Goal: Transaction & Acquisition: Obtain resource

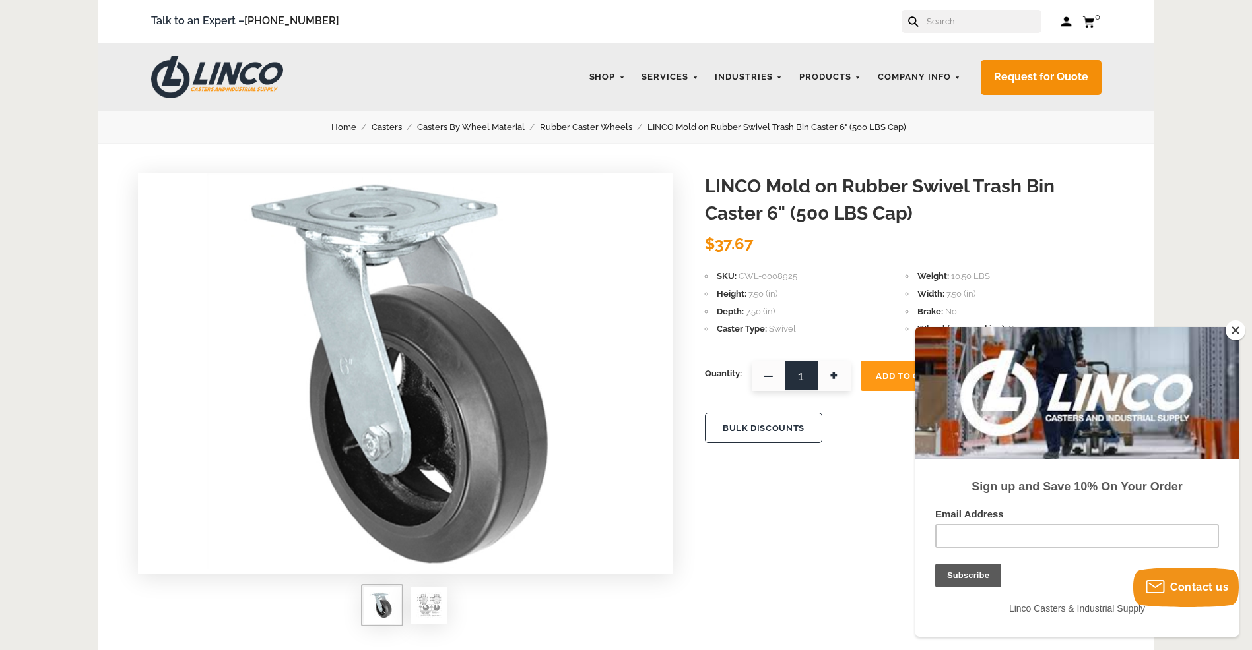
click at [1235, 331] on button "Close" at bounding box center [1235, 331] width 20 height 20
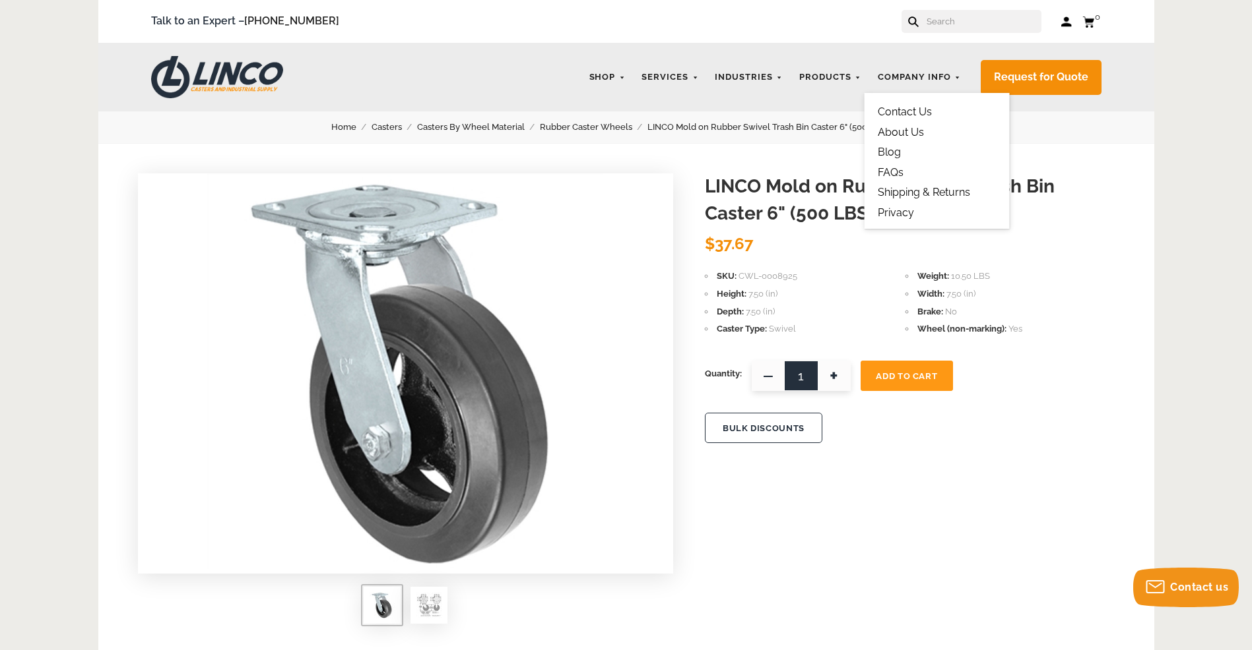
click at [909, 113] on link "Contact Us" at bounding box center [904, 112] width 54 height 13
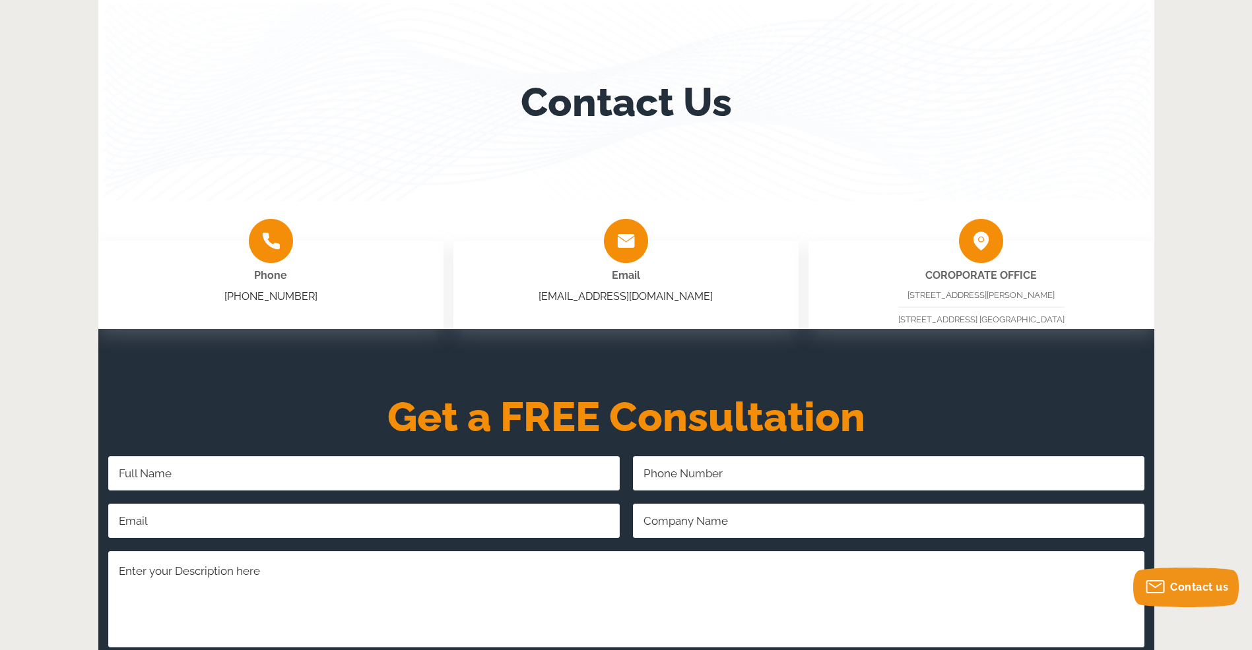
scroll to position [330, 0]
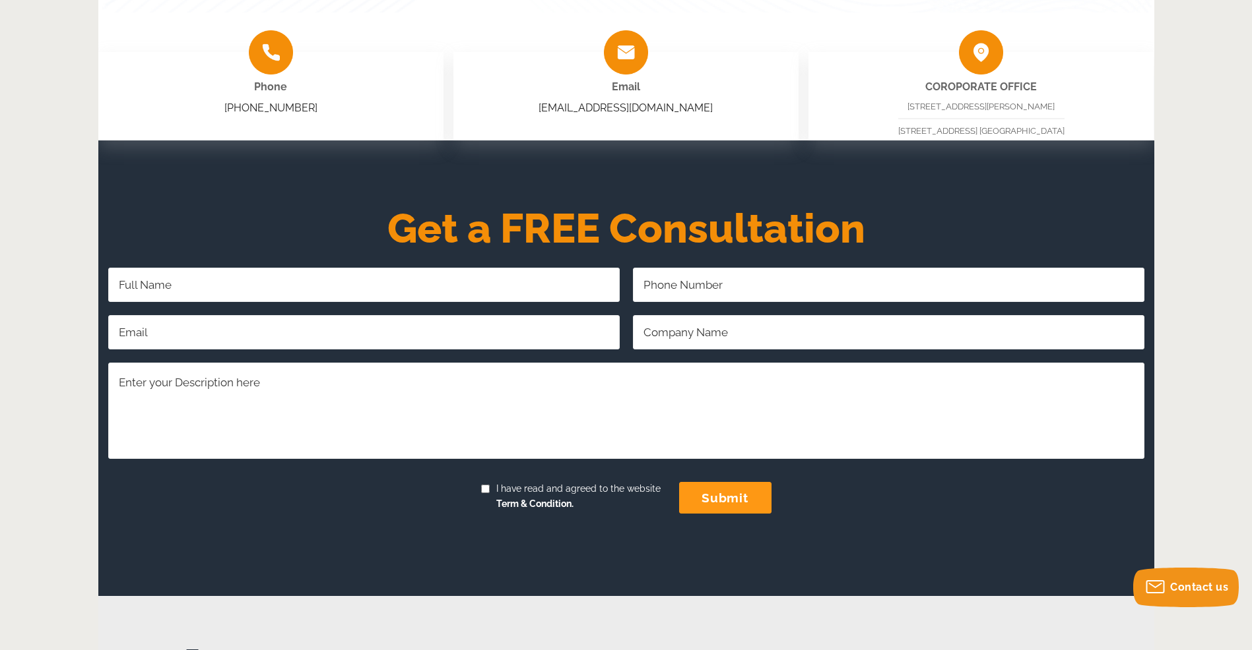
click at [484, 490] on input "I have read and agreed to the website Term & Condition." at bounding box center [485, 489] width 9 height 9
checkbox input "true"
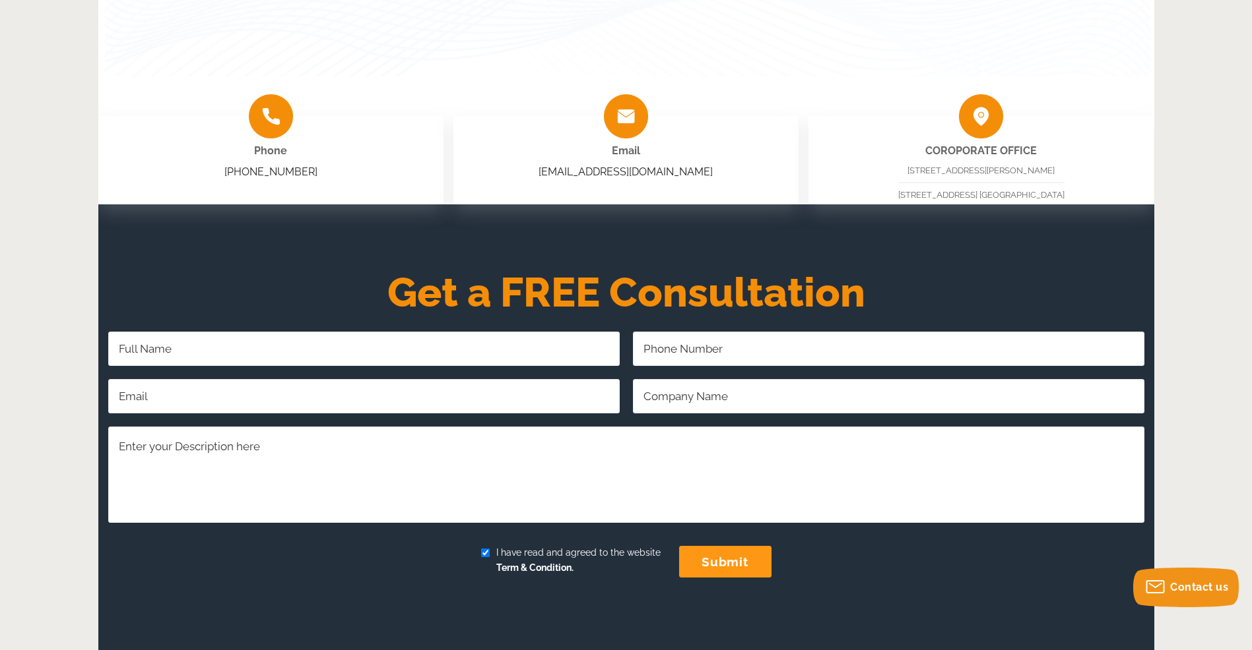
scroll to position [264, 0]
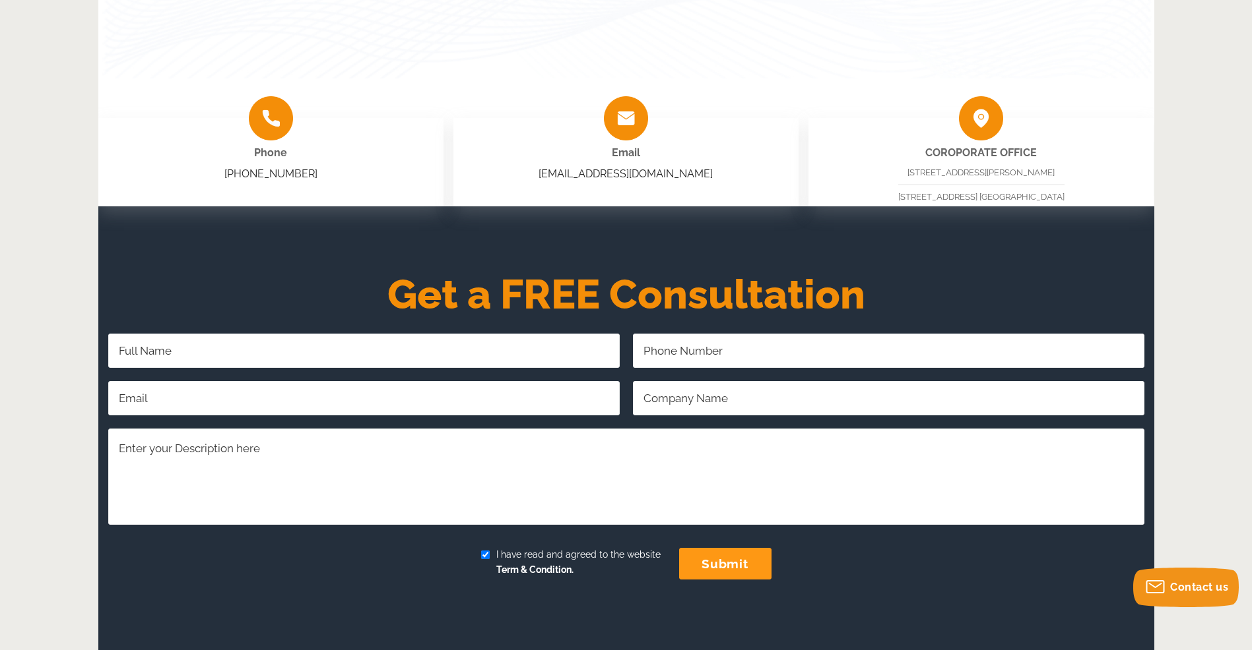
click at [467, 459] on textarea "Comments/Questions Required" at bounding box center [626, 477] width 1036 height 96
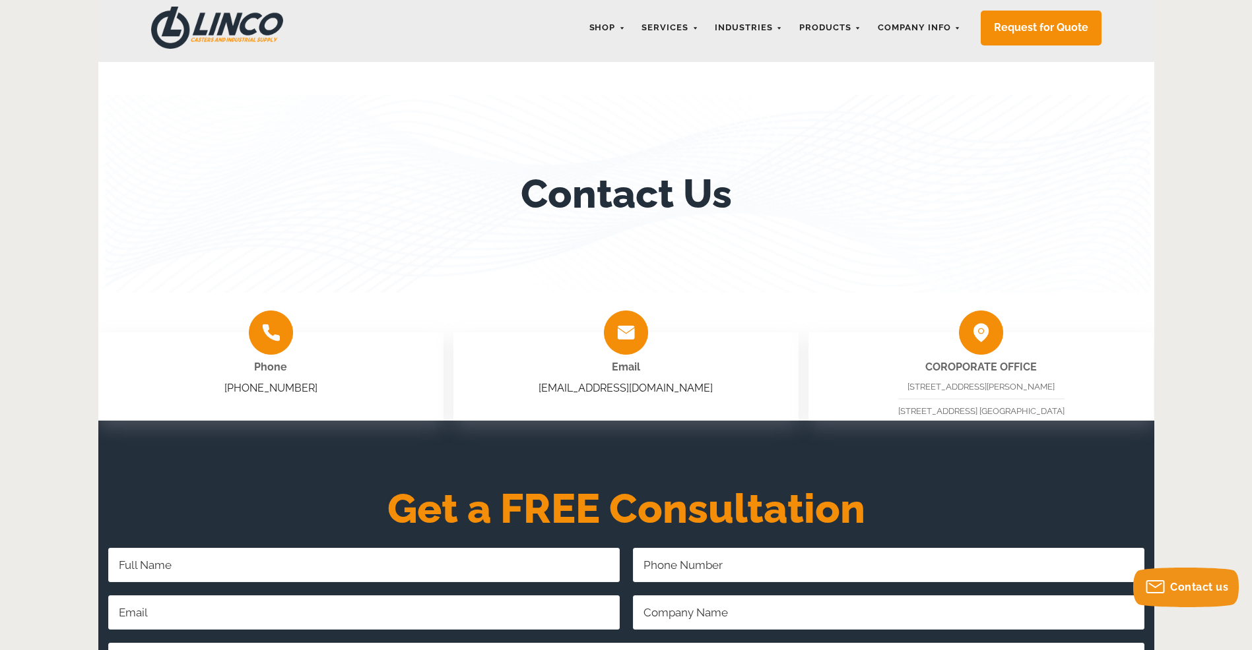
scroll to position [0, 0]
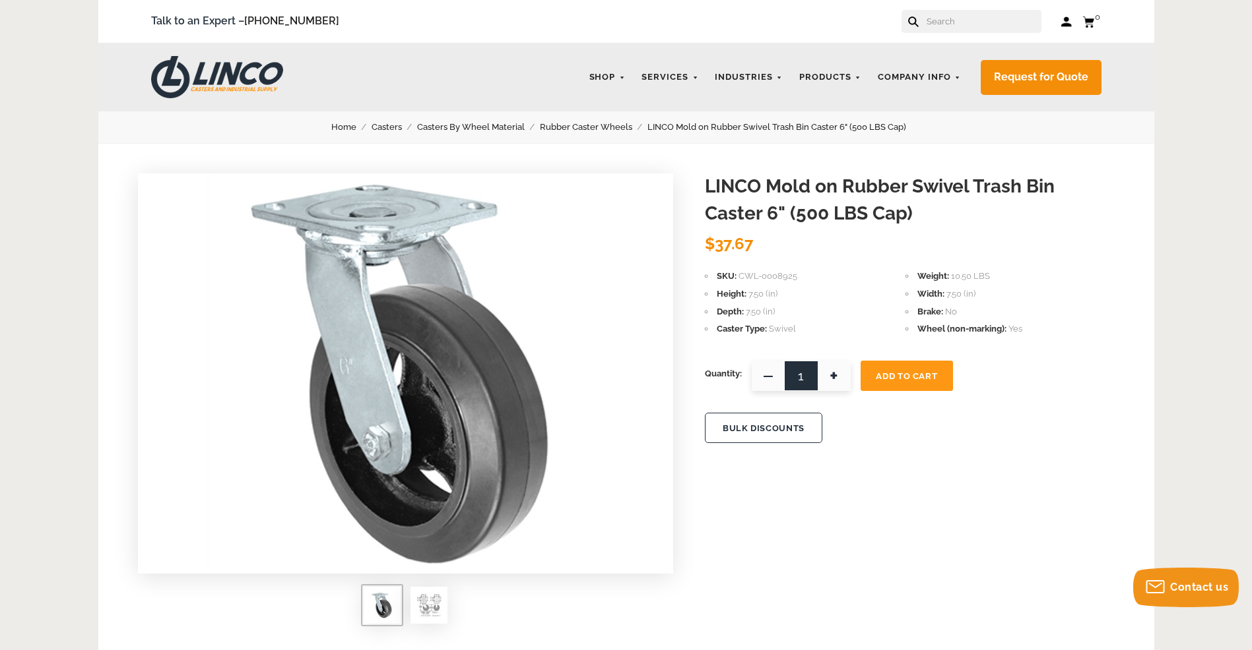
drag, startPoint x: 784, startPoint y: 279, endPoint x: 706, endPoint y: 282, distance: 77.9
click at [706, 282] on li "SKU CWL-0008925" at bounding box center [805, 276] width 201 height 15
click at [907, 114] on link "Contact Us" at bounding box center [904, 112] width 54 height 13
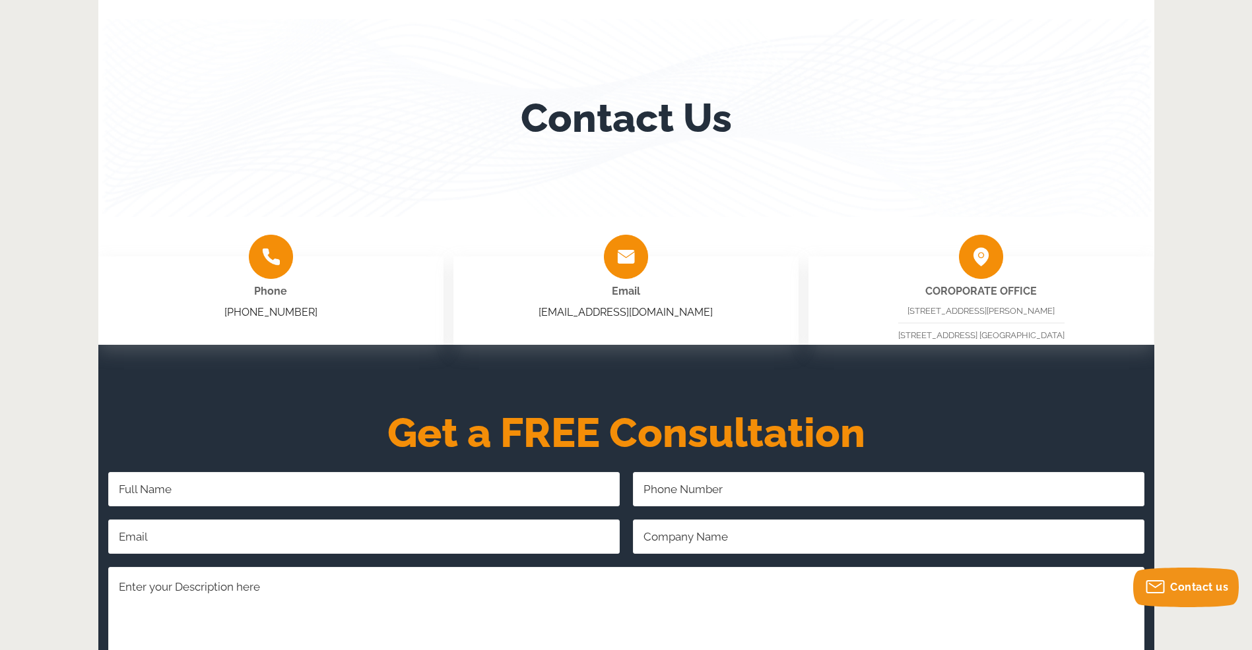
scroll to position [330, 0]
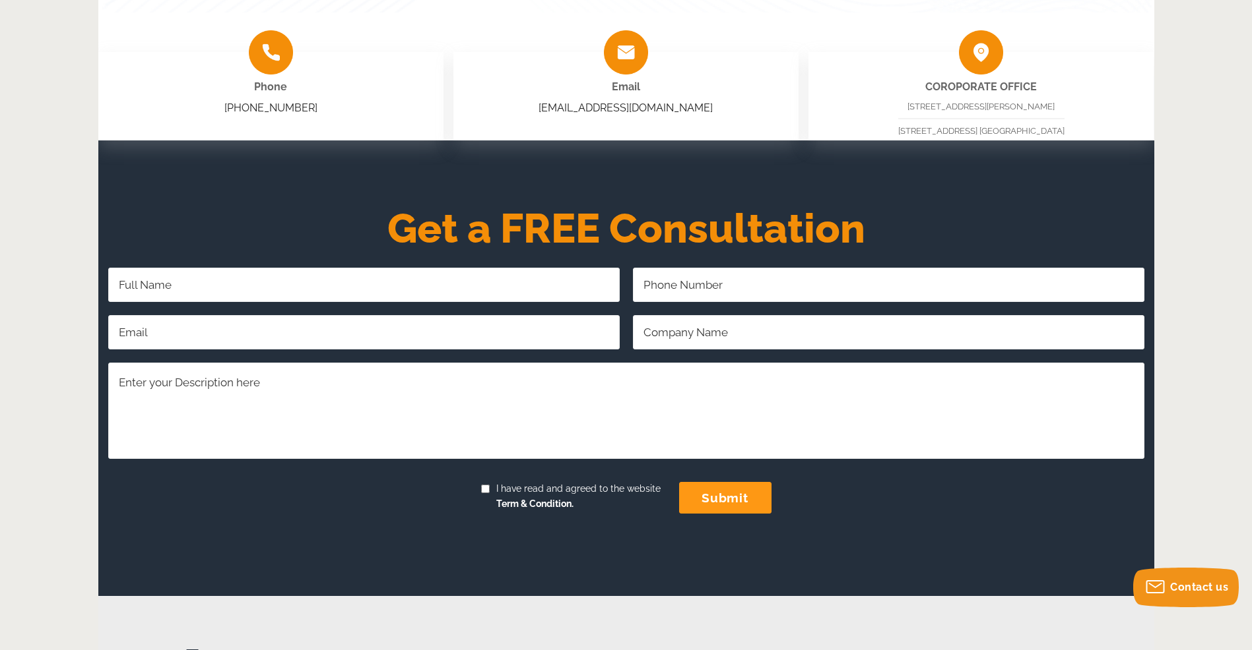
click at [608, 400] on textarea "Comments/Questions Required" at bounding box center [626, 411] width 1036 height 96
paste textarea "SKU CWL-0008925"
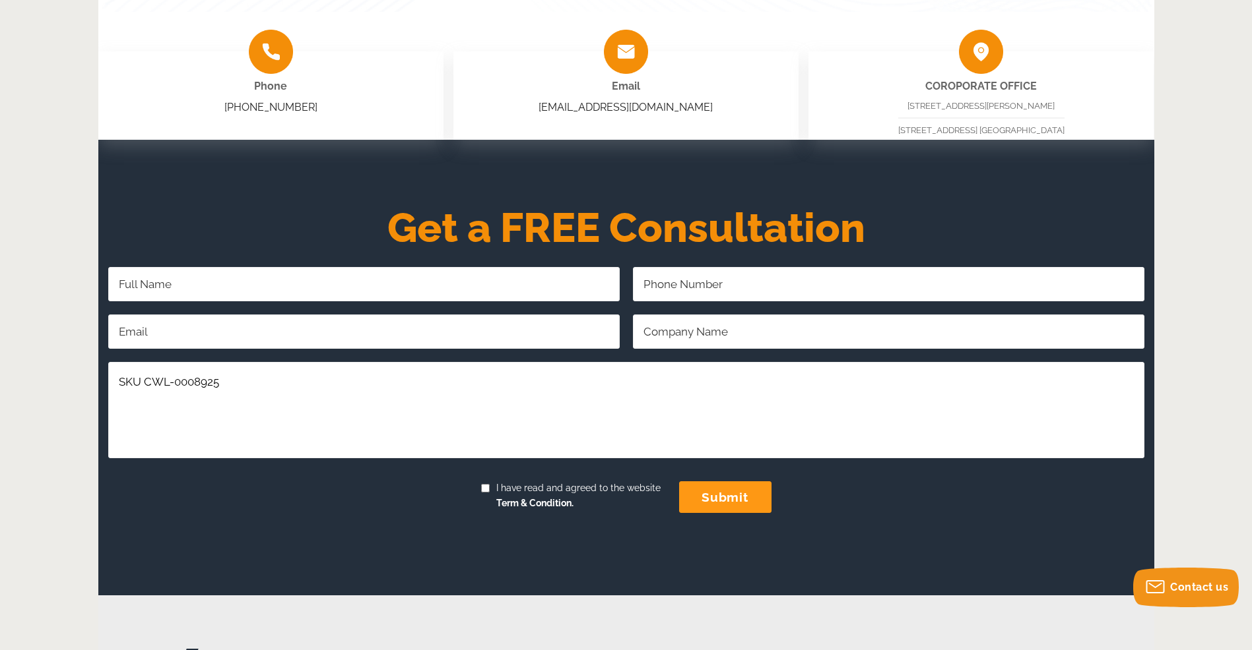
scroll to position [396, 0]
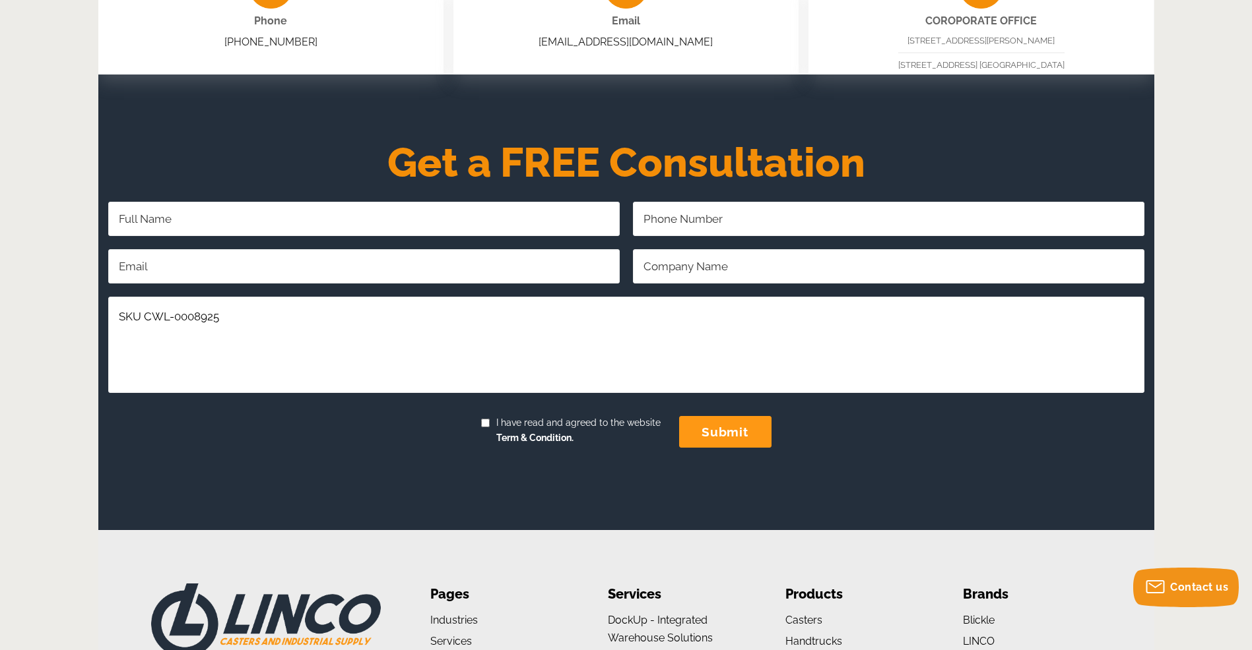
click at [119, 317] on textarea "SKU CWL-0008925" at bounding box center [626, 345] width 1036 height 96
click at [359, 313] on textarea "Quote for SKU CWL-0008925 20ea. and" at bounding box center [626, 345] width 1036 height 96
paste textarea "SKU CWL-0002830"
type textarea "Quote for SKU CWL-0008925 20ea. and SKU CWL-0002830 20ea."
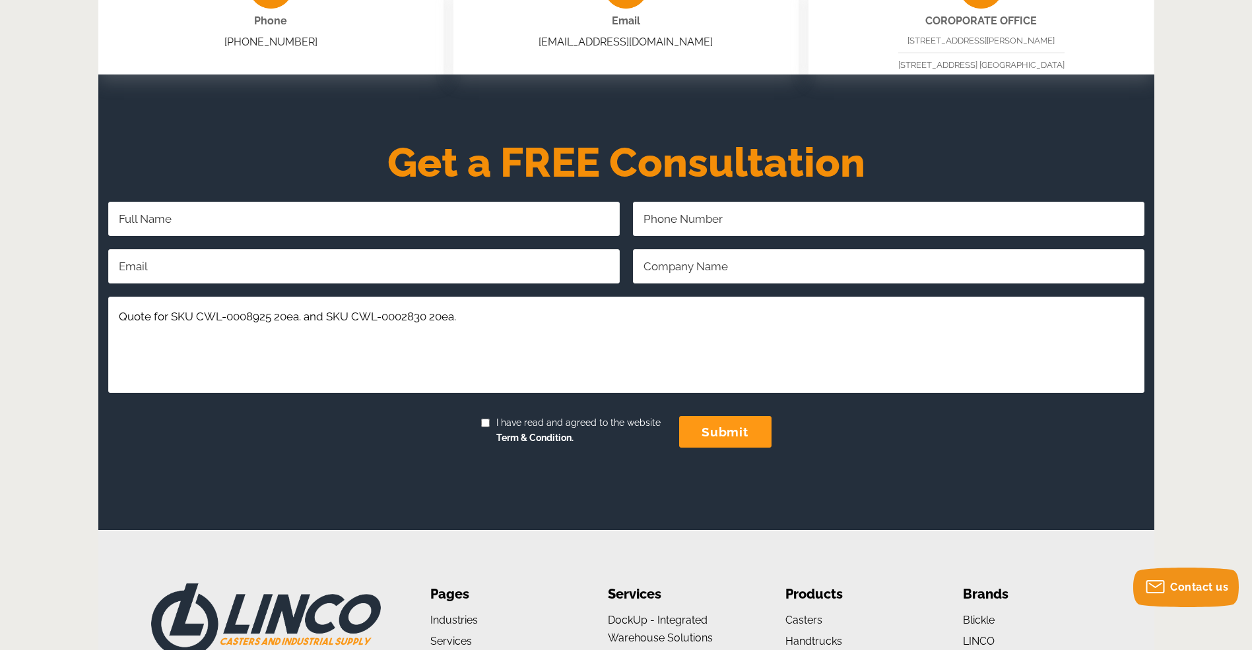
click at [197, 213] on input "Full Name Required" at bounding box center [363, 219] width 511 height 34
type input "[PERSON_NAME]"
click at [763, 270] on input "Company Name" at bounding box center [888, 266] width 511 height 34
type input "NAVAL FACILITIES ENGINEERING NW"
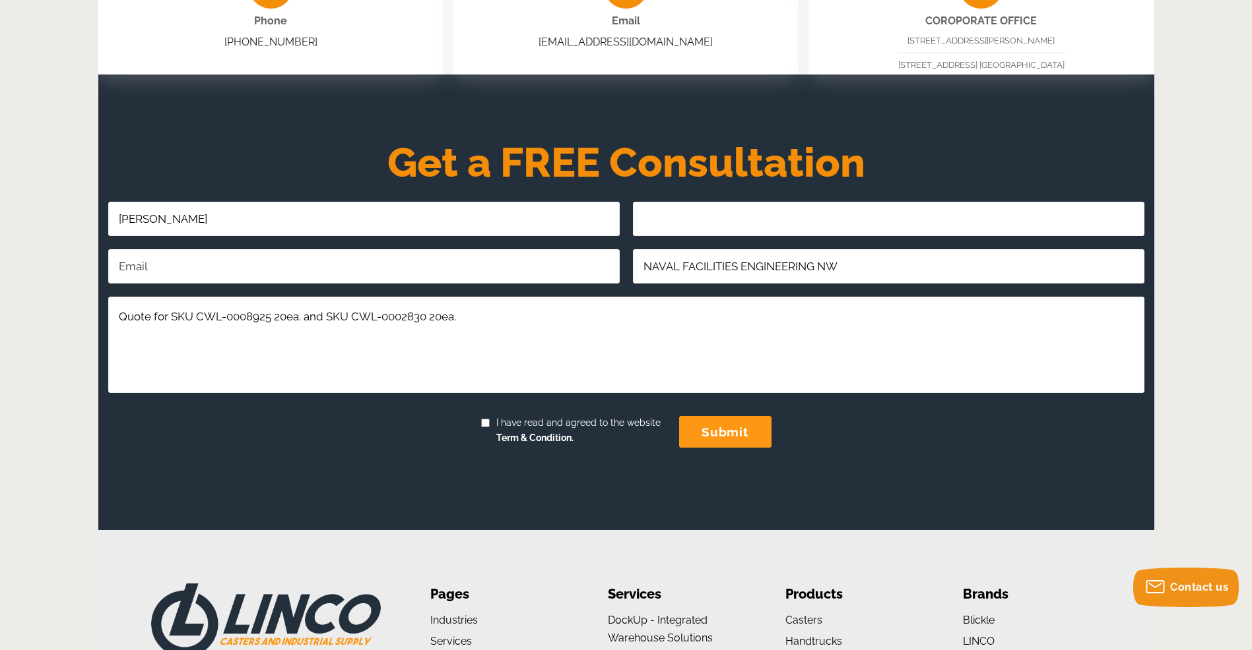
click at [695, 215] on input "Phone Number" at bounding box center [888, 219] width 511 height 34
type input "[PHONE_NUMBER]"
type input "[PERSON_NAME][EMAIL_ADDRESS][DOMAIN_NAME]"
click at [621, 324] on textarea "Quote for SKU CWL-0008925 20ea. and SKU CWL-0002830 20ea." at bounding box center [626, 345] width 1036 height 96
type textarea "Quote for SKU CWL-0008925 20ea. and SKU CWL-0002830 20ea. Government Rate."
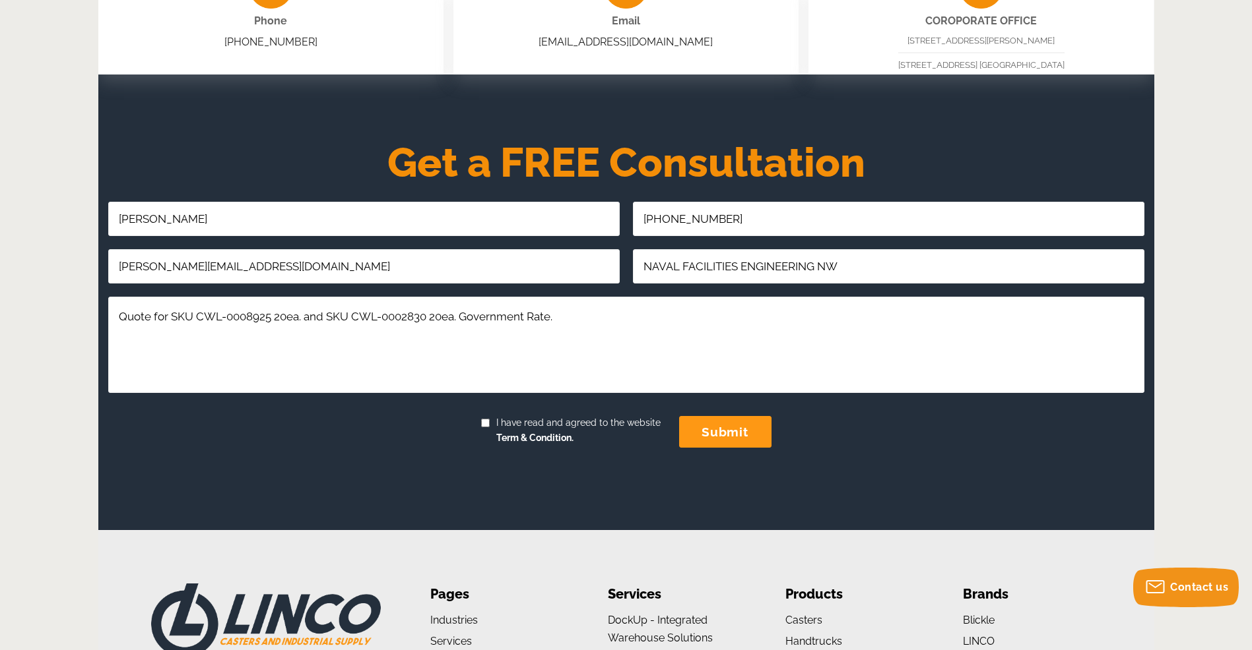
click at [483, 421] on input "I have read and agreed to the website Term & Condition." at bounding box center [485, 423] width 9 height 9
checkbox input "true"
click at [734, 429] on input "submit" at bounding box center [725, 432] width 92 height 32
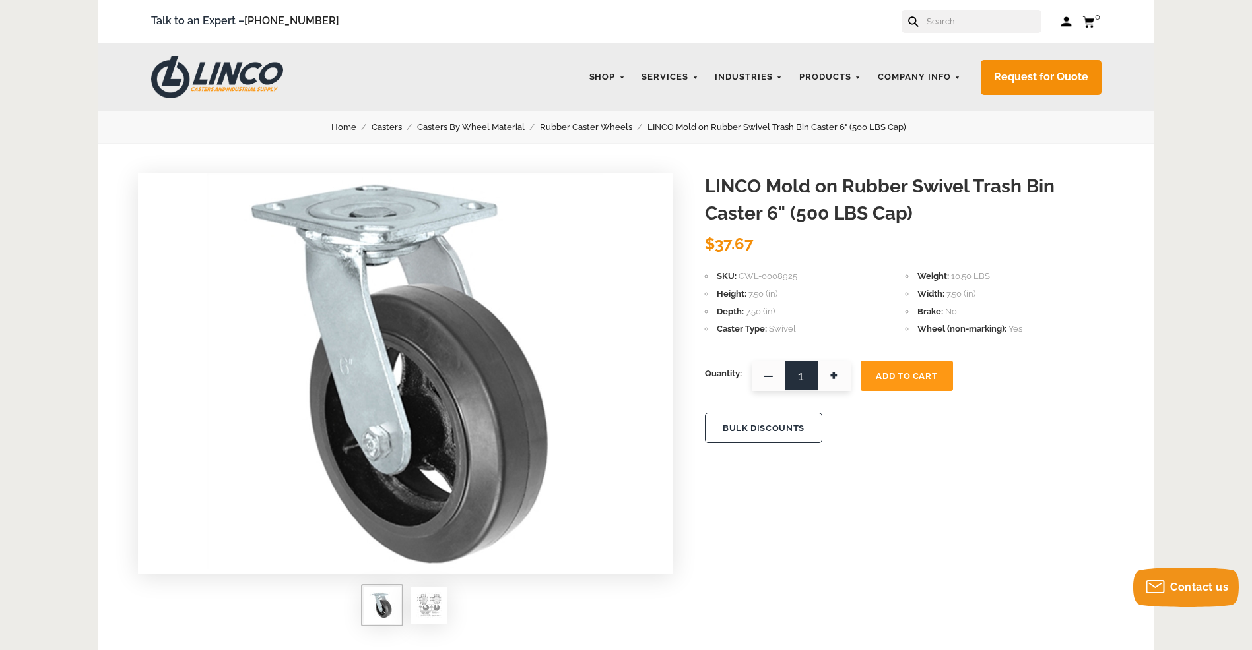
click at [600, 124] on link "Rubber Caster Wheels" at bounding box center [594, 127] width 108 height 15
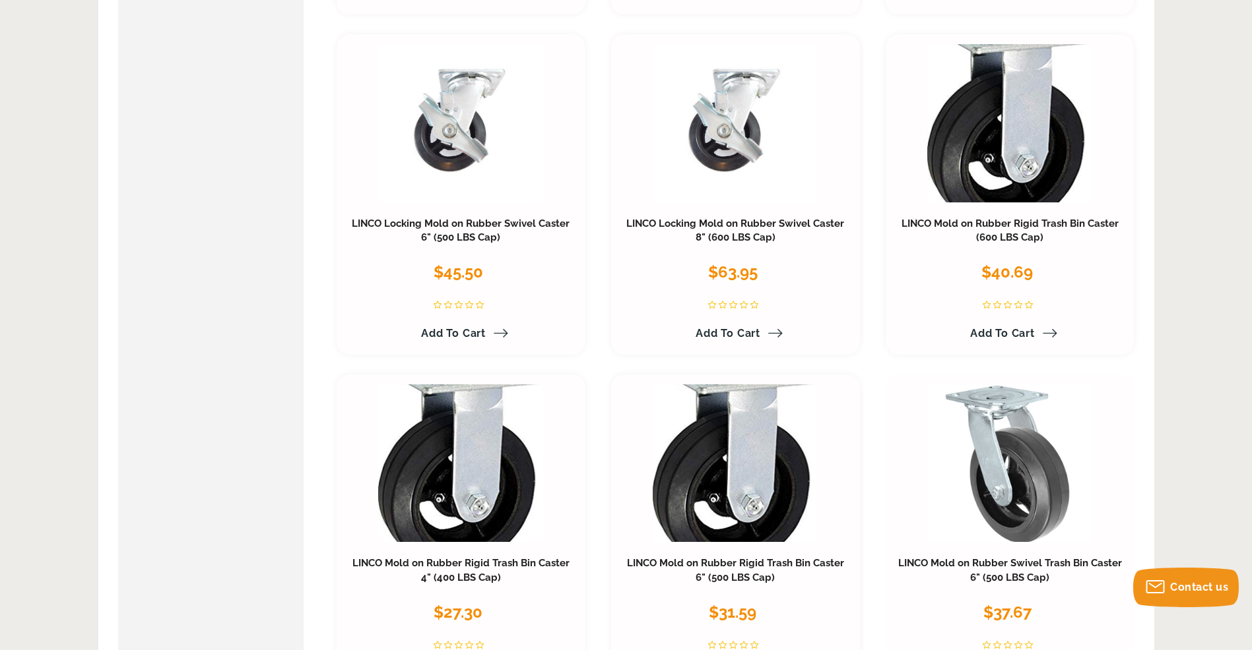
scroll to position [2309, 0]
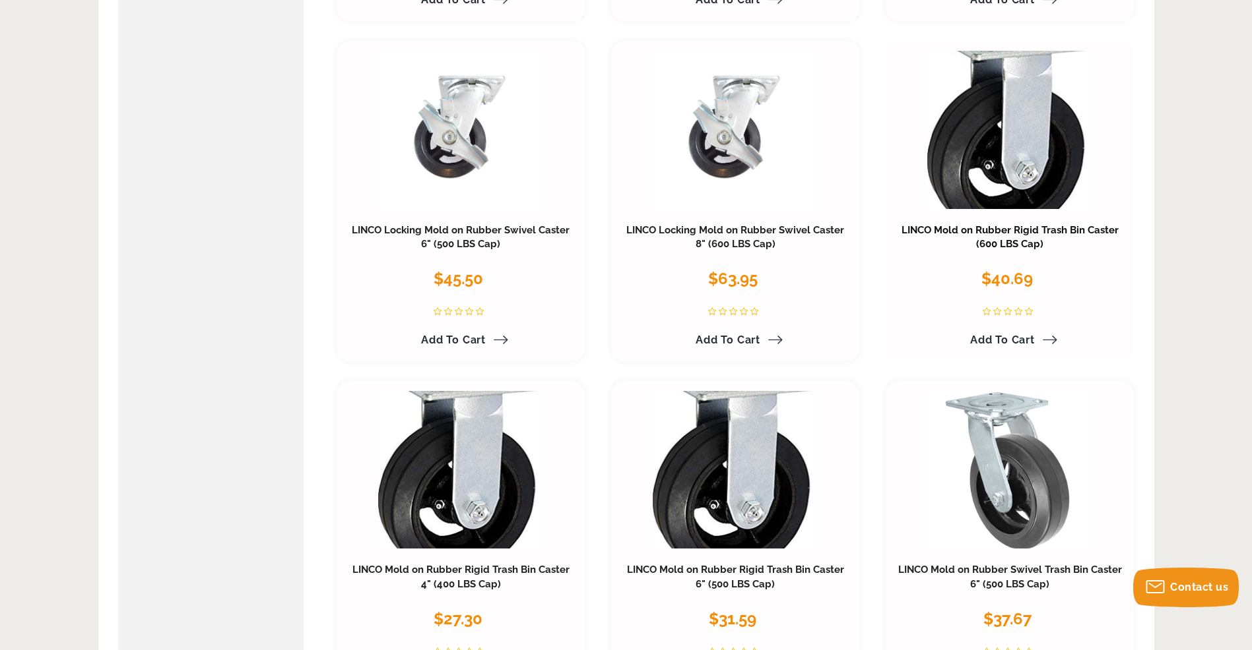
click at [1021, 229] on link "LINCO Mold on Rubber Rigid Trash Bin Caster (600 LBS Cap)" at bounding box center [1009, 237] width 217 height 26
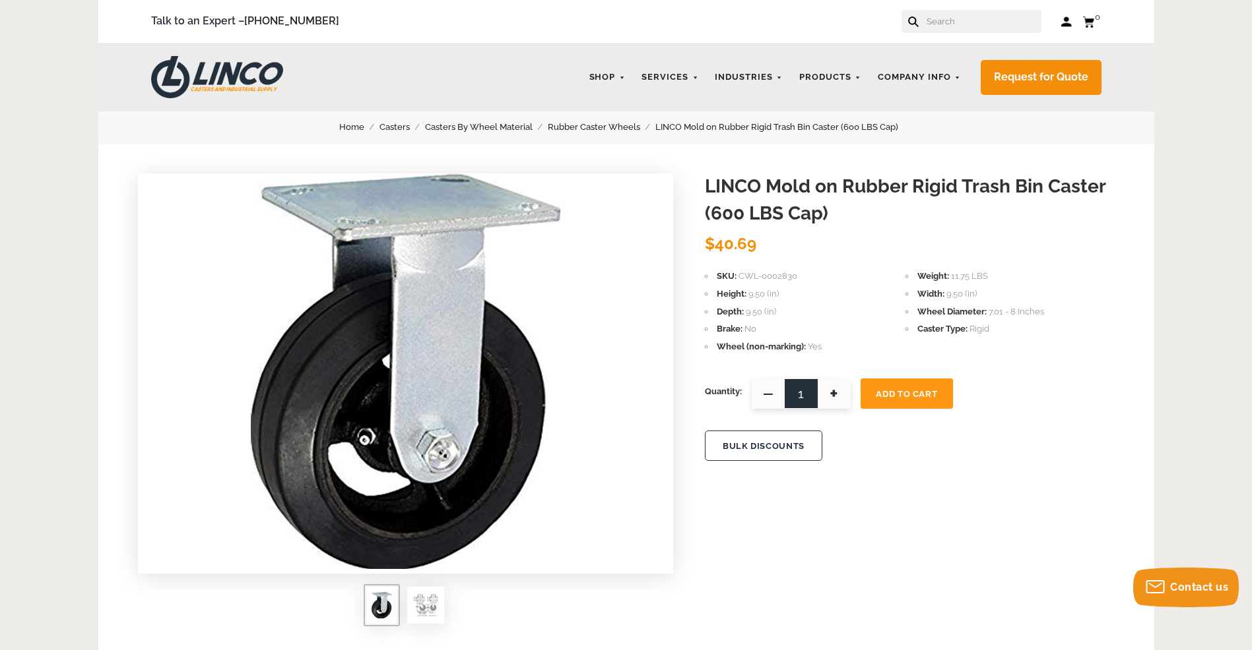
drag, startPoint x: 784, startPoint y: 278, endPoint x: 707, endPoint y: 282, distance: 77.9
click at [707, 282] on li "SKU CWL-0002830" at bounding box center [805, 276] width 201 height 15
click at [754, 447] on button "BULK DISCOUNTS" at bounding box center [763, 446] width 117 height 30
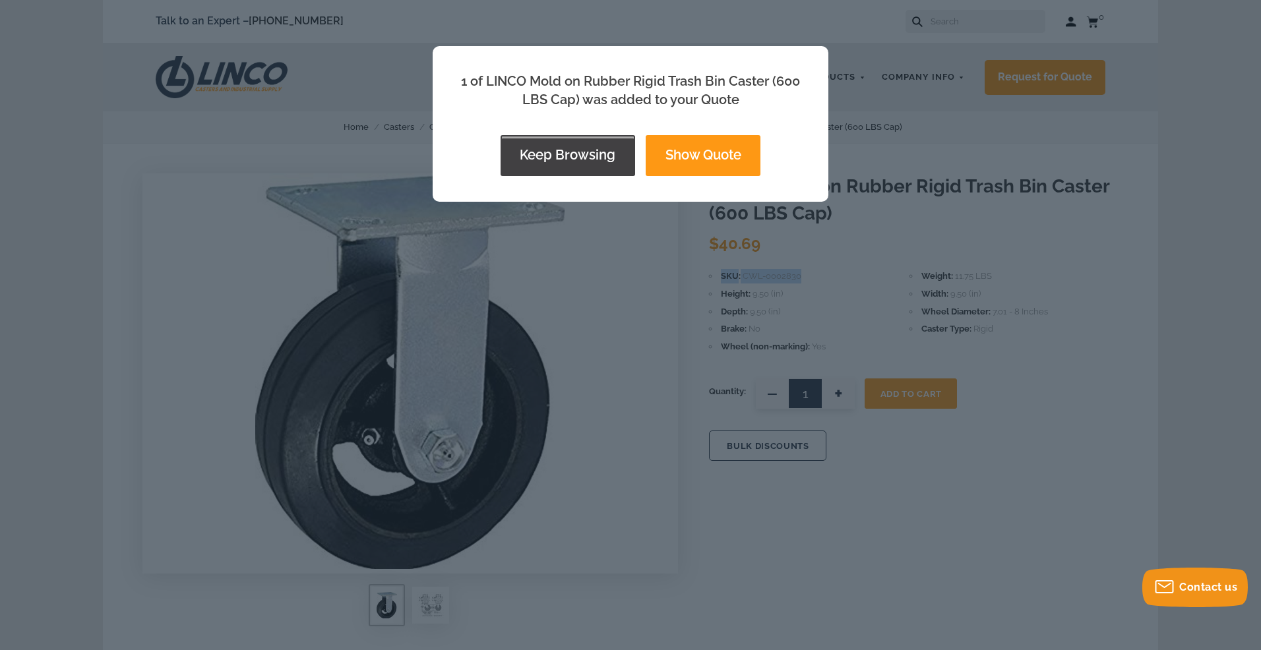
click at [566, 162] on button "Keep Browsing" at bounding box center [568, 155] width 135 height 41
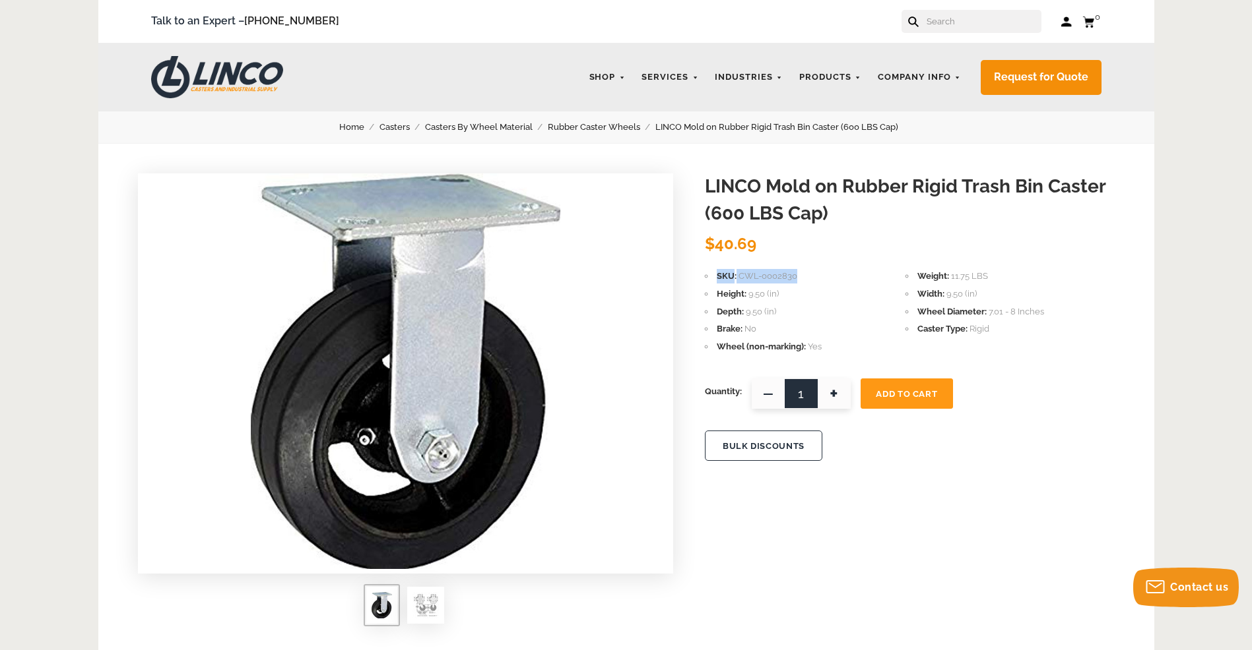
click at [833, 396] on span "+" at bounding box center [833, 394] width 33 height 30
drag, startPoint x: 811, startPoint y: 396, endPoint x: 787, endPoint y: 402, distance: 25.1
click at [787, 402] on input "2" at bounding box center [800, 394] width 99 height 30
type input "20"
click at [762, 445] on button "BULK DISCOUNTS" at bounding box center [763, 446] width 117 height 30
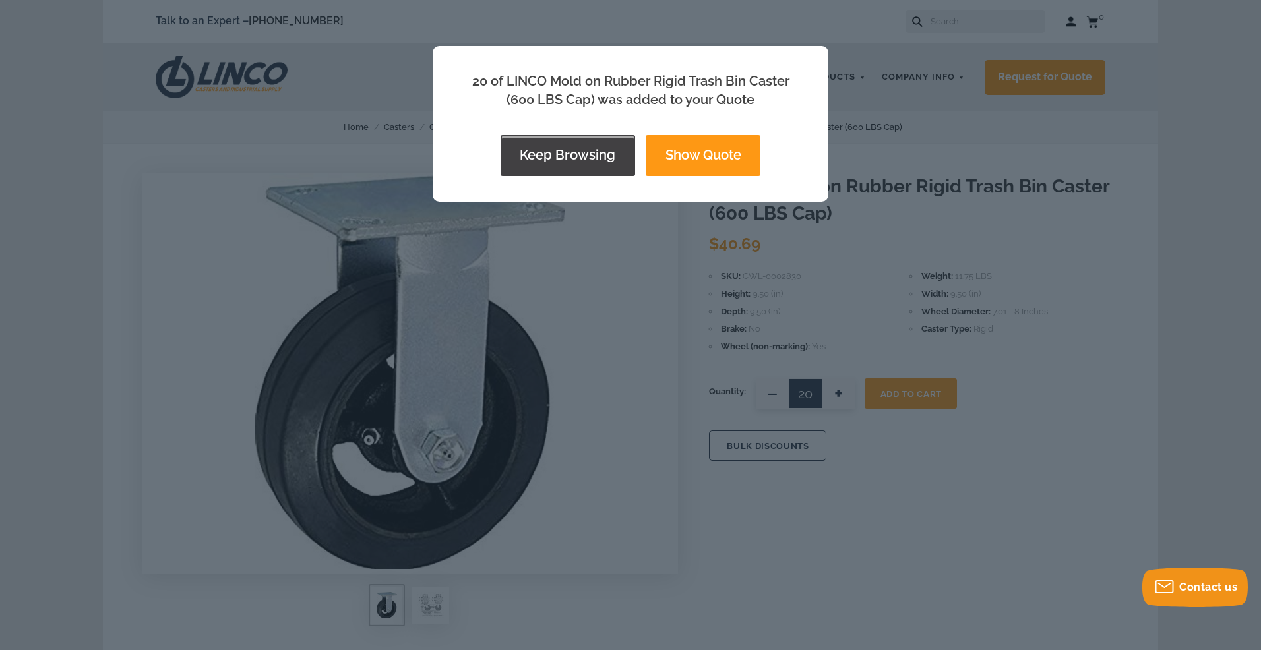
click at [587, 154] on button "Keep Browsing" at bounding box center [568, 155] width 135 height 41
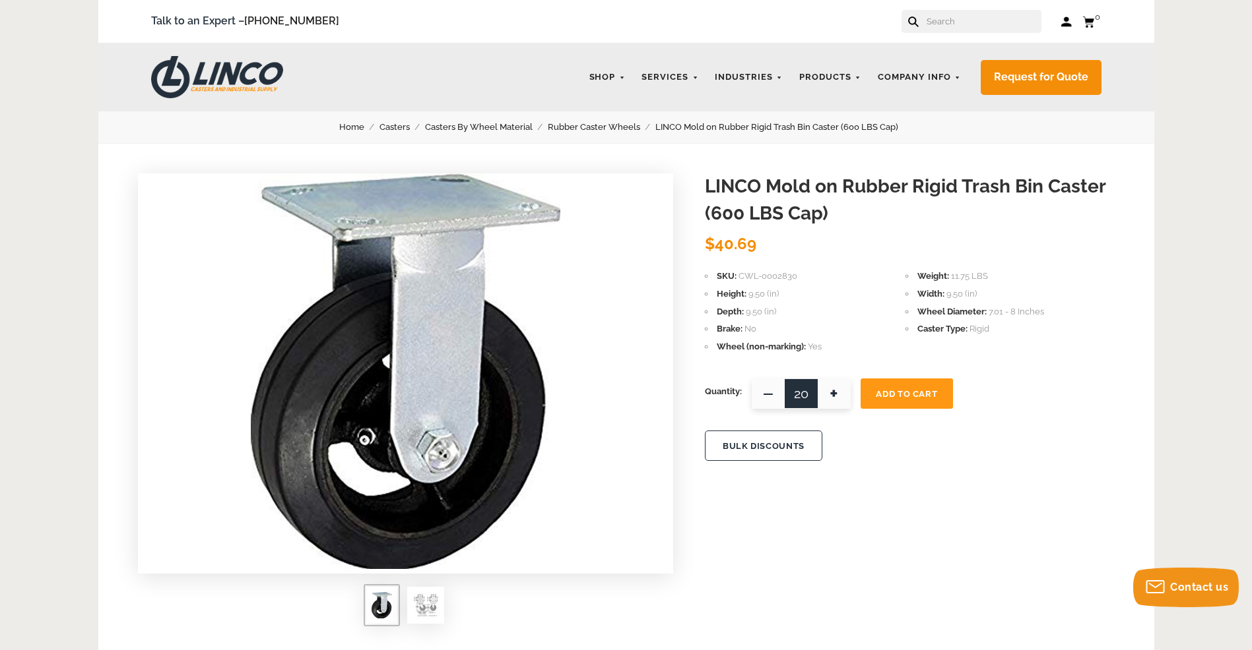
click at [590, 125] on link "Rubber Caster Wheels" at bounding box center [602, 127] width 108 height 15
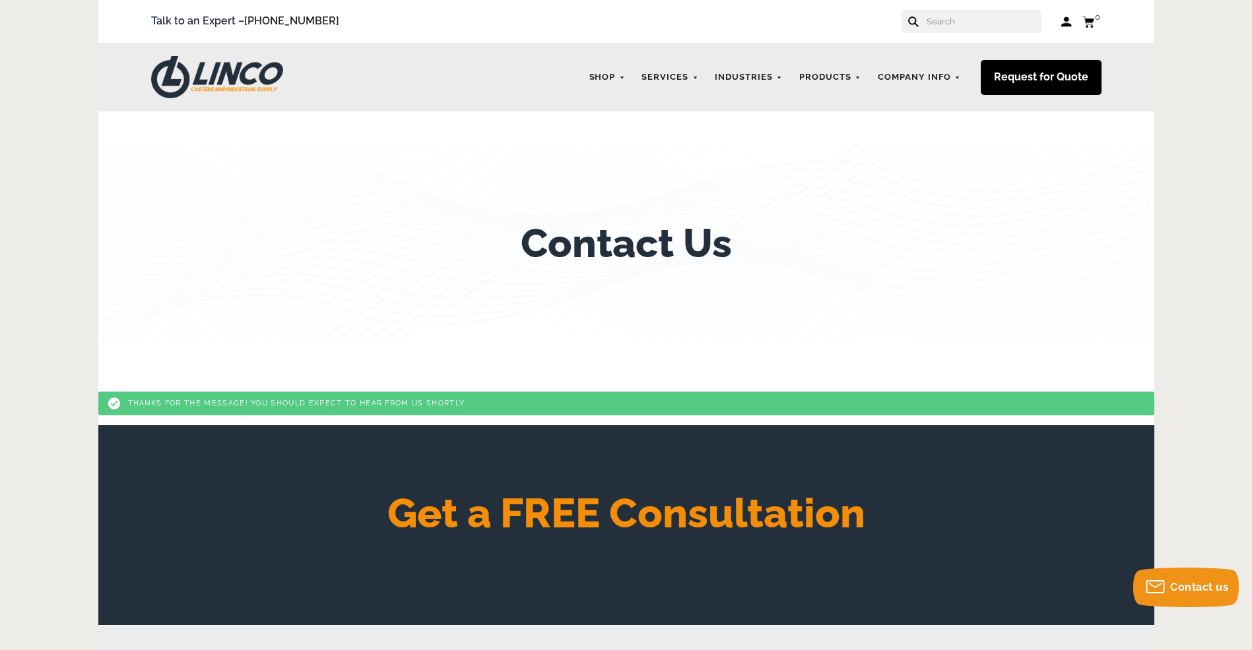
click at [1049, 78] on link "Request for Quote" at bounding box center [1040, 77] width 121 height 35
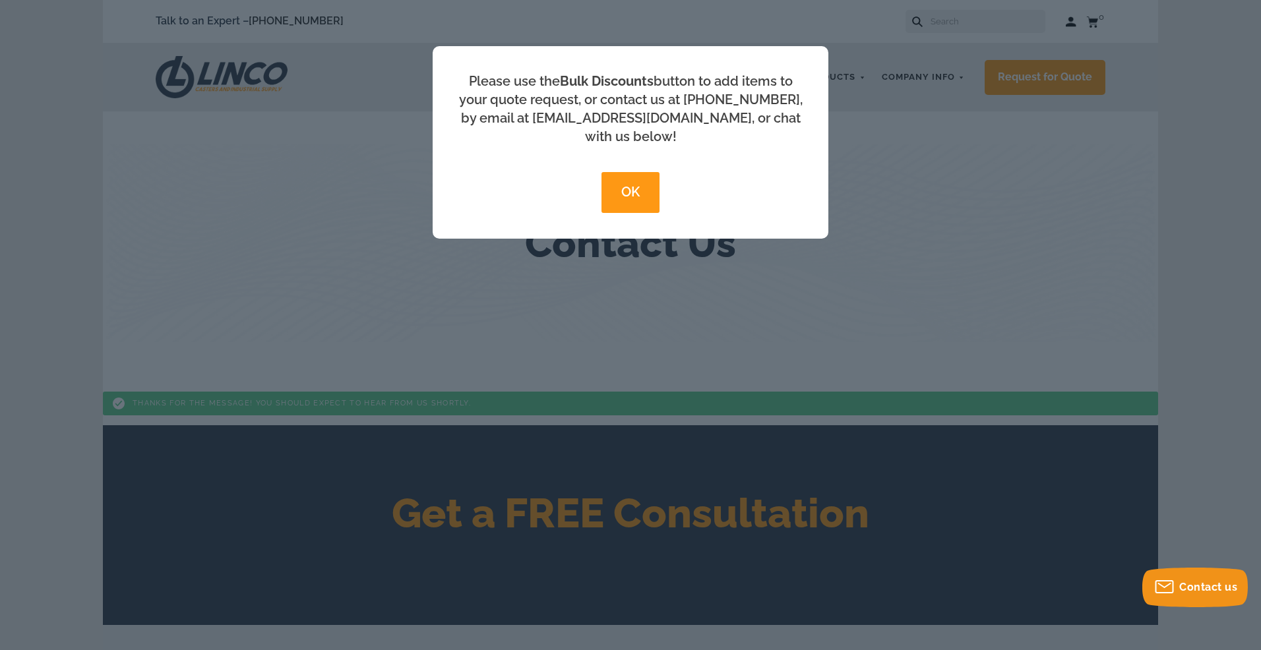
click at [632, 172] on button "OK" at bounding box center [630, 192] width 57 height 41
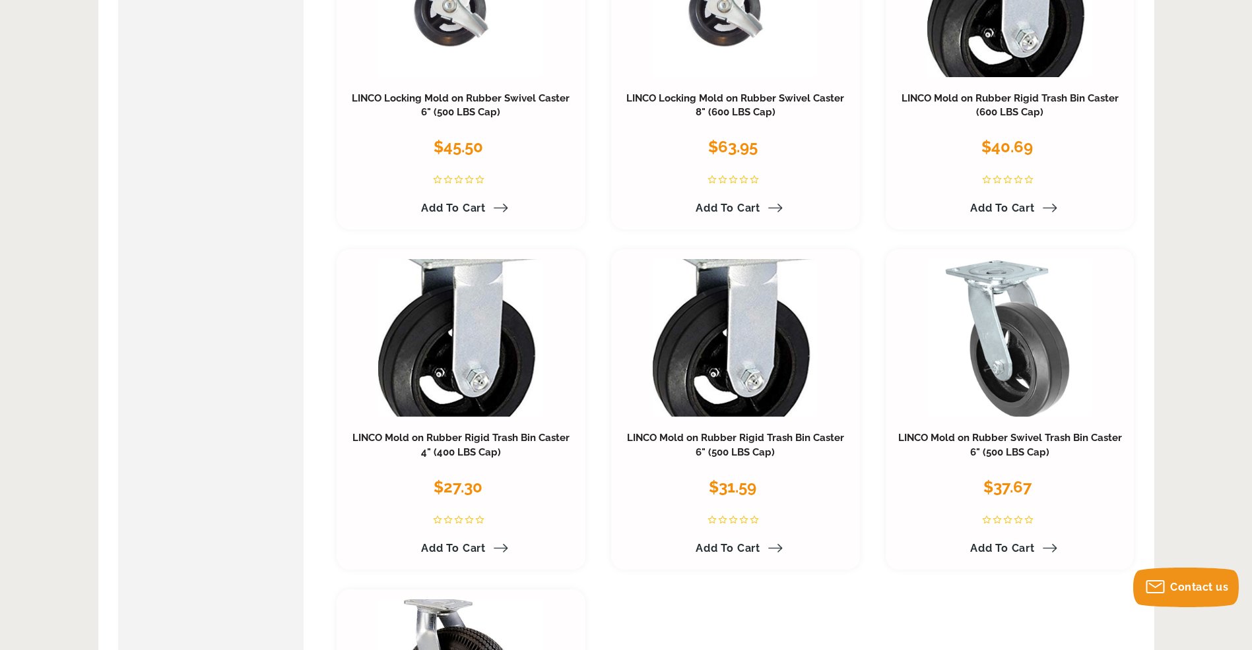
scroll to position [2507, 0]
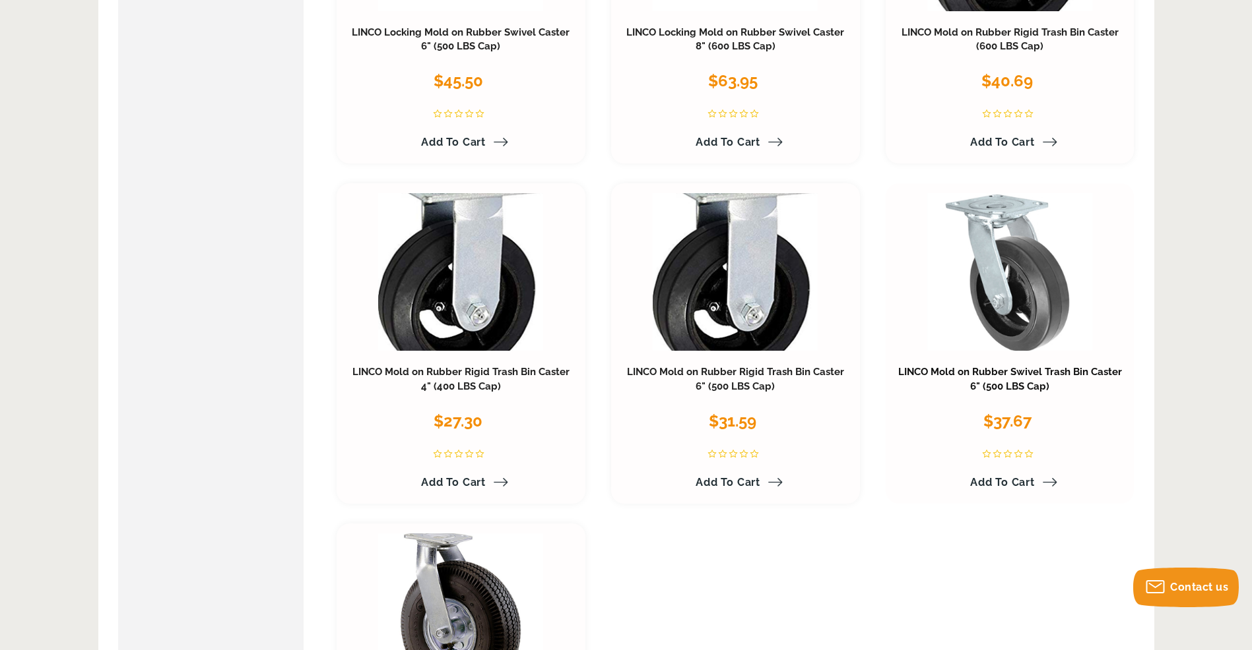
click at [992, 372] on link "LINCO Mold on Rubber Swivel Trash Bin Caster 6" (500 LBS Cap)" at bounding box center [1010, 379] width 224 height 26
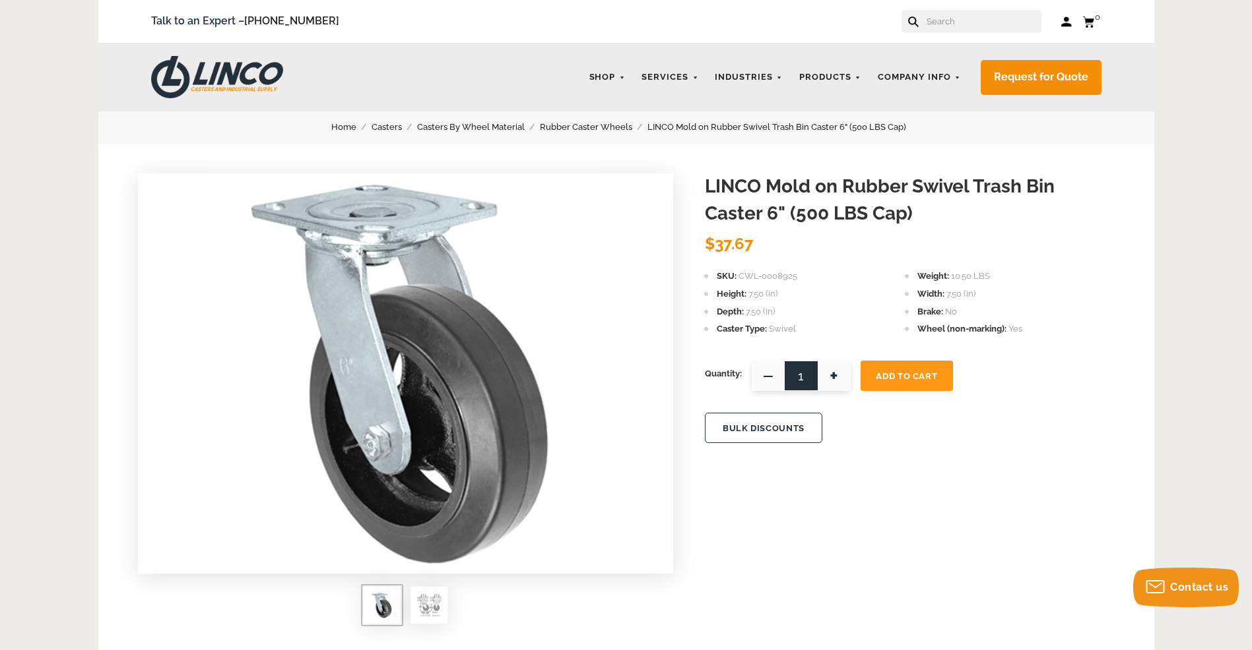
drag, startPoint x: 809, startPoint y: 377, endPoint x: 798, endPoint y: 379, distance: 10.9
click at [798, 379] on input "1" at bounding box center [800, 376] width 99 height 30
type input "20"
click at [757, 427] on button "BULK DISCOUNTS" at bounding box center [763, 428] width 117 height 30
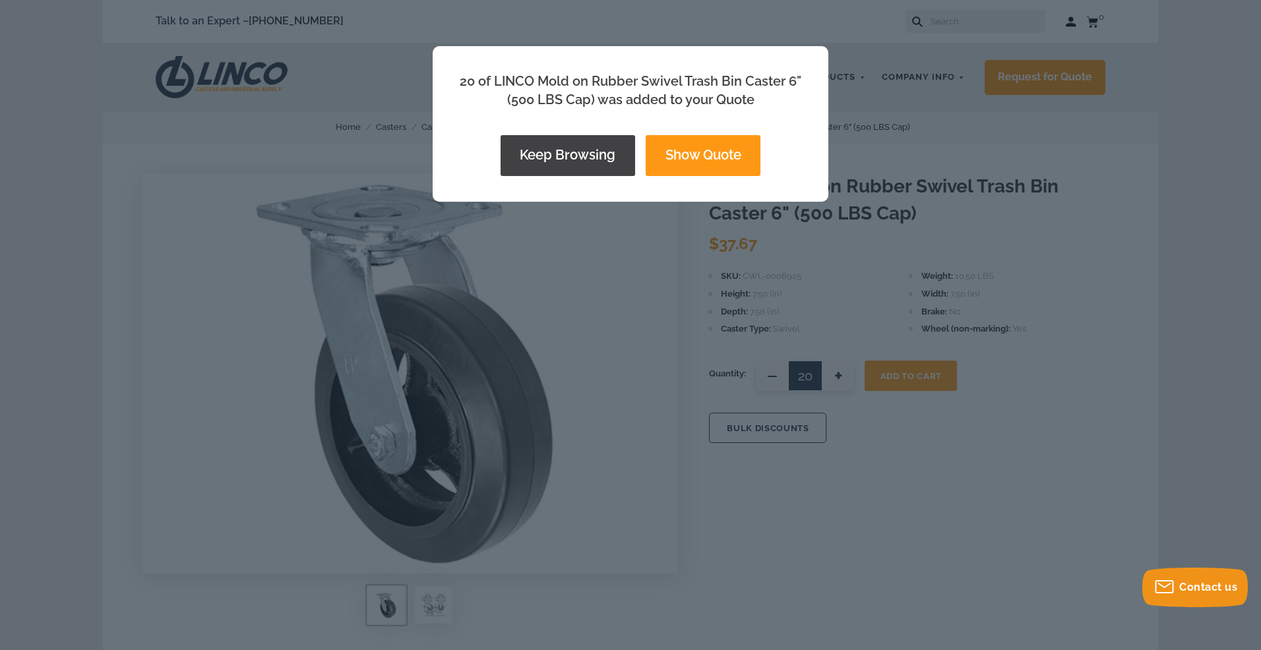
click at [702, 156] on button "Show Quote" at bounding box center [703, 155] width 115 height 41
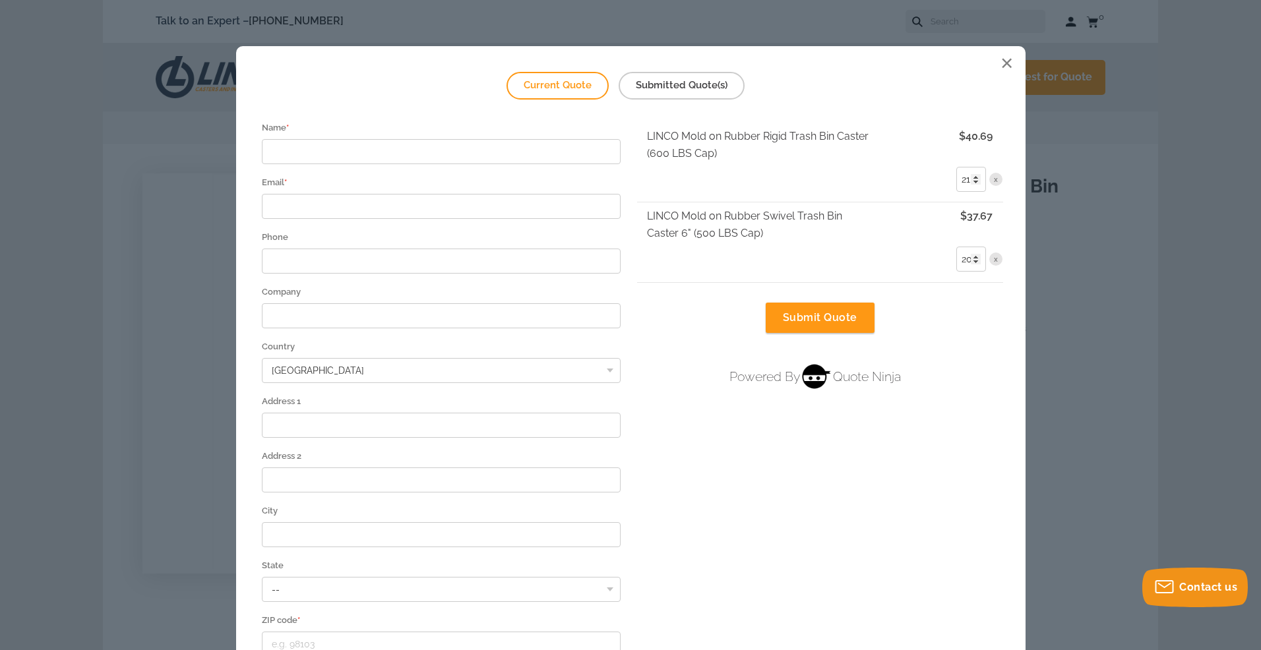
click at [971, 181] on input "21" at bounding box center [972, 179] width 30 height 25
type input "20"
click at [943, 315] on form "Name * Email * Phone Company [GEOGRAPHIC_DATA] [GEOGRAPHIC_DATA] [GEOGRAPHIC_DA…" at bounding box center [631, 228] width 758 height 211
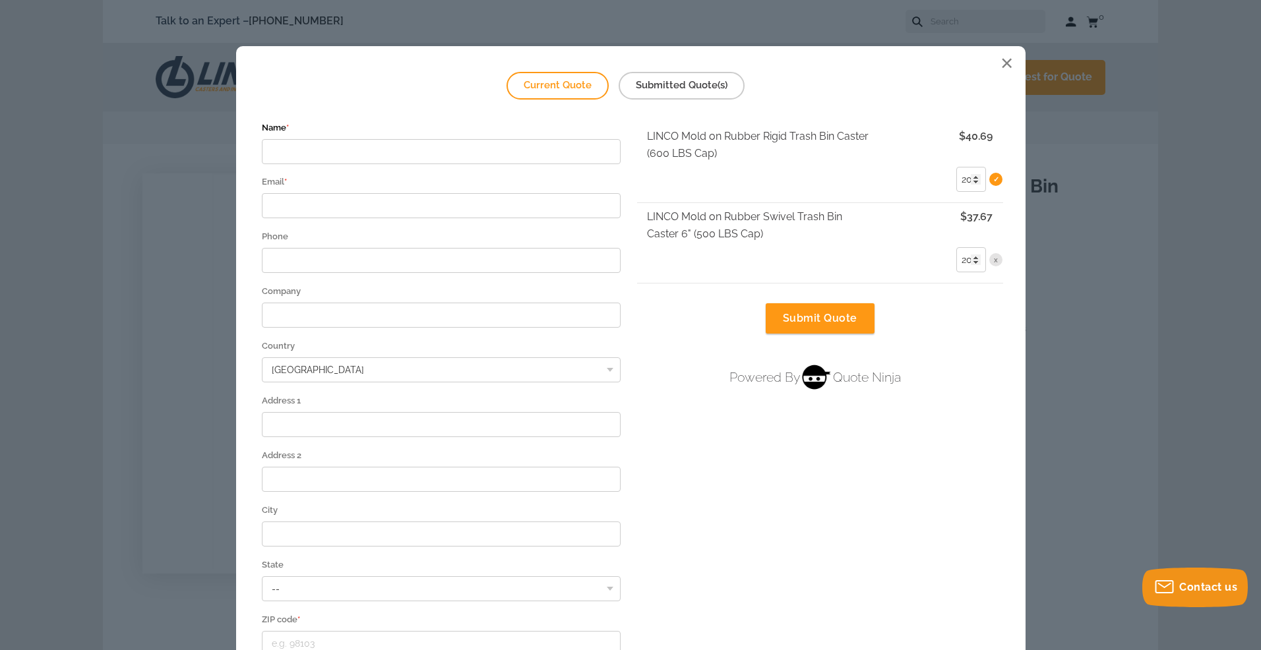
click at [443, 152] on input "Name *" at bounding box center [442, 151] width 360 height 25
type input "[PERSON_NAME]"
type input "[PERSON_NAME][EMAIL_ADDRESS][DOMAIN_NAME]"
type input "[PHONE_NUMBER]"
type input "n"
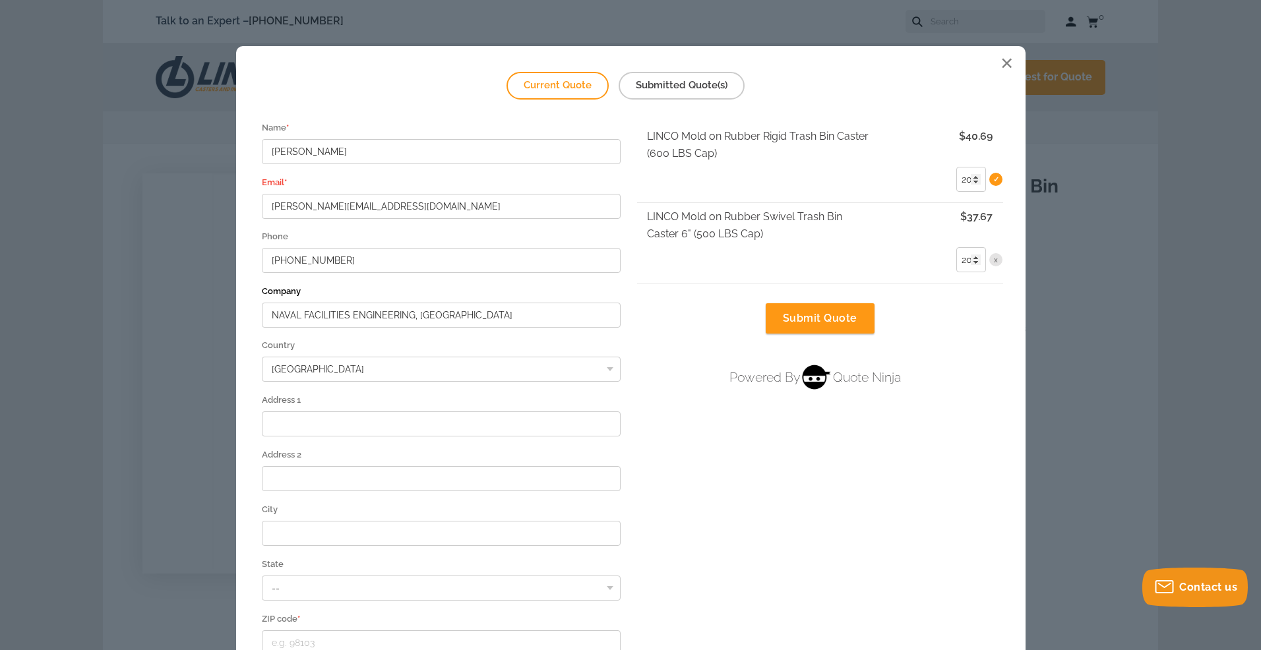
type input "NAVAL FACILITIES ENGINEERING, [GEOGRAPHIC_DATA]"
type input "NBK BANGOR BLDG 1459"
type input "[GEOGRAPHIC_DATA]"
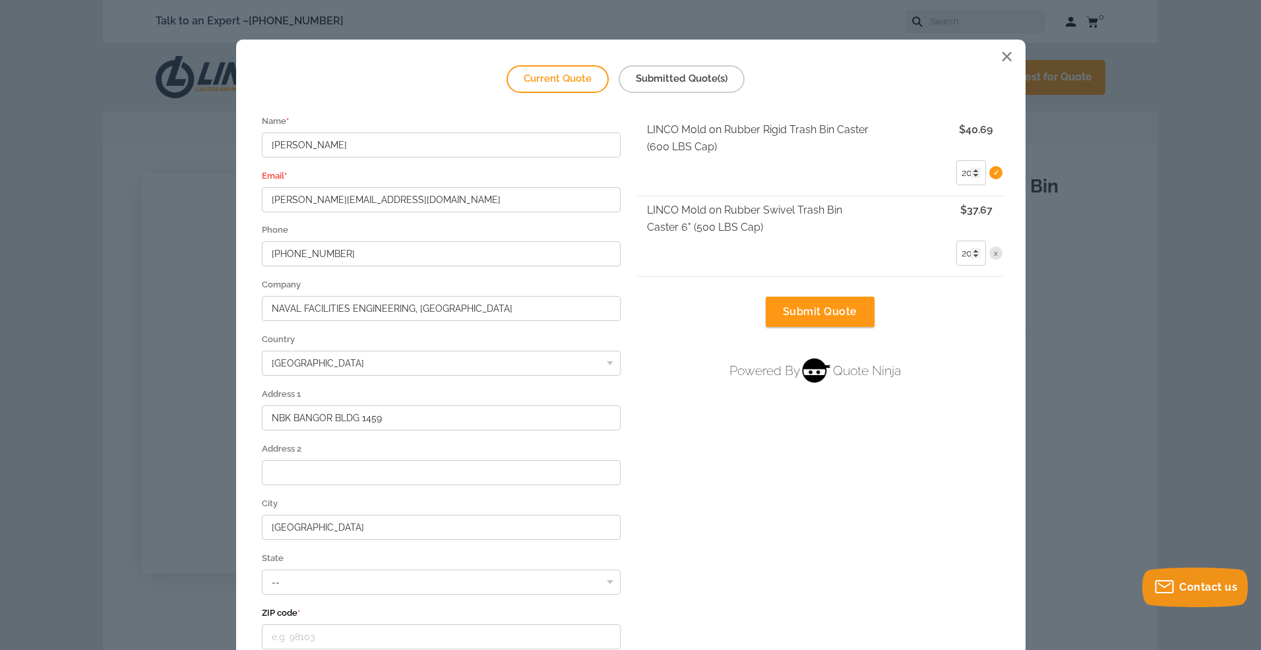
type input "W"
type input "98311"
select select "WA"
click at [644, 414] on div "Current Quote Submitted Quote(s) [PERSON_NAME] Name * [PERSON_NAME][EMAIL_ADDRE…" at bounding box center [631, 405] width 790 height 730
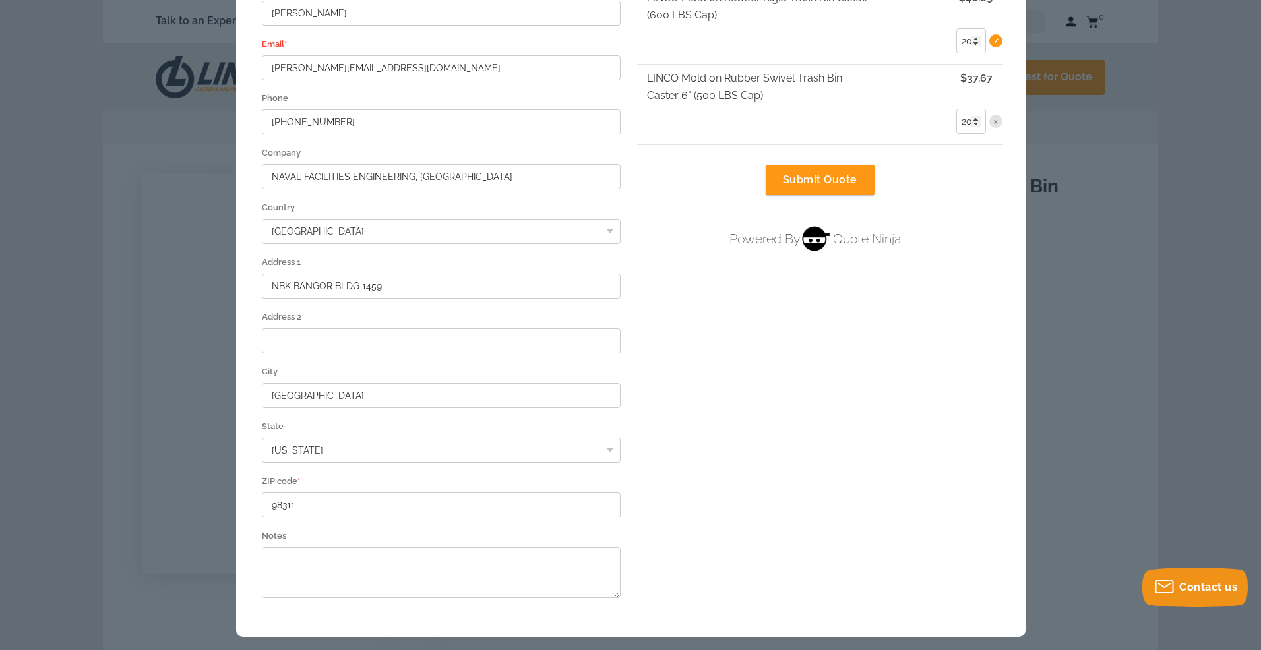
scroll to position [172, 0]
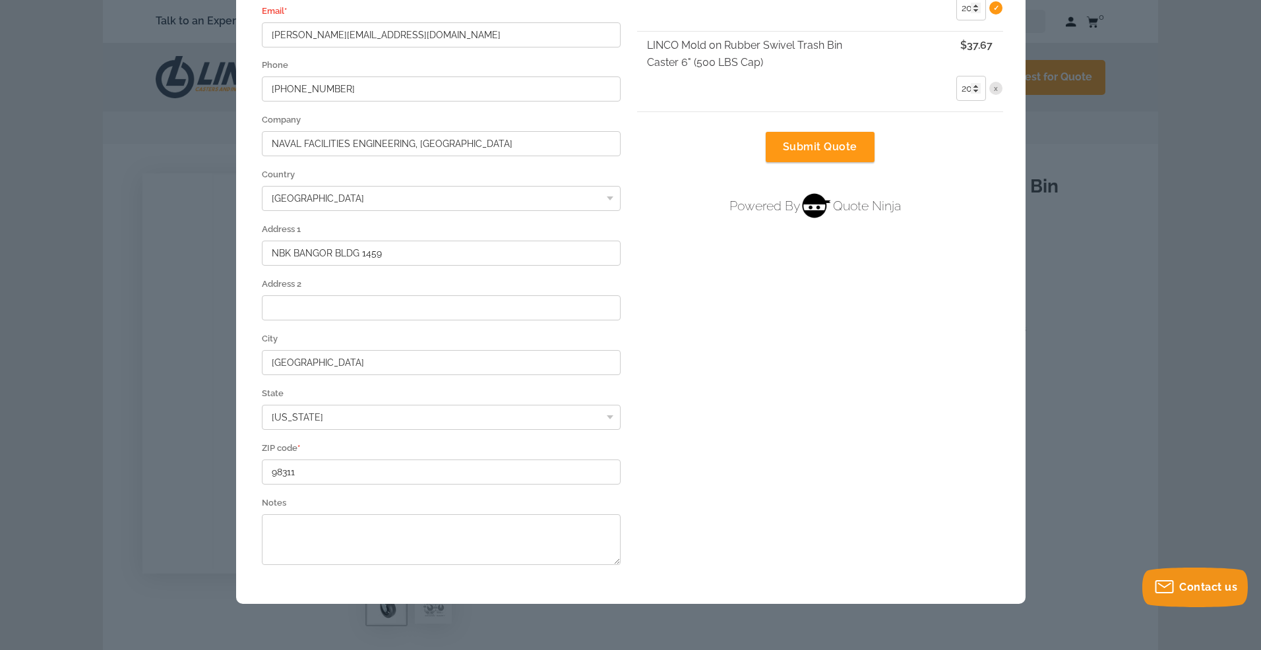
click at [696, 428] on div "Current Quote Submitted Quote(s) [PERSON_NAME] Name * [PERSON_NAME][EMAIL_ADDRE…" at bounding box center [631, 240] width 790 height 730
click at [575, 533] on textarea "Notes" at bounding box center [442, 540] width 360 height 51
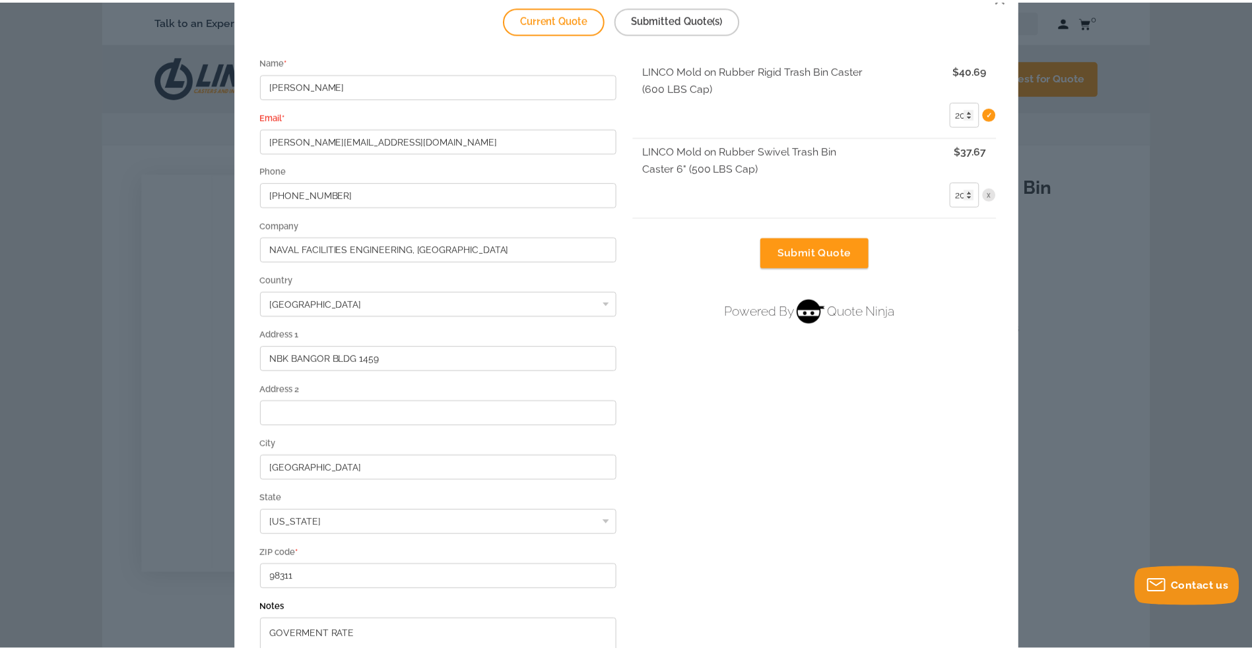
scroll to position [0, 0]
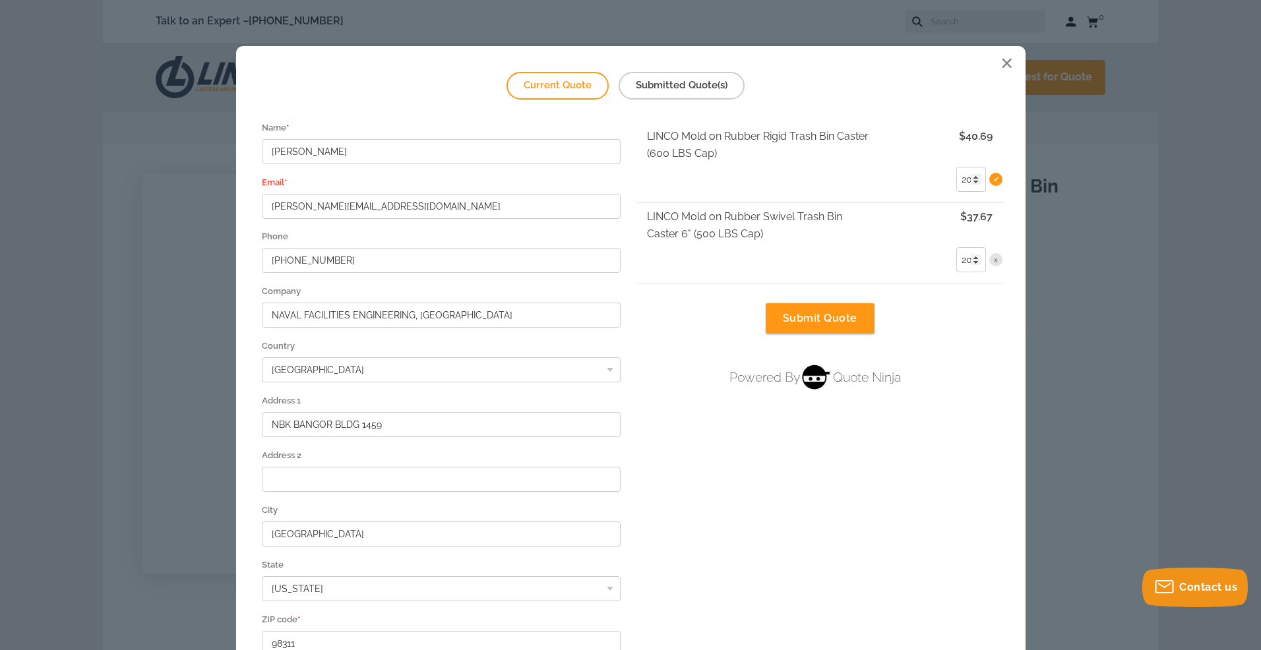
type textarea "GOVERMENT RATE"
click at [815, 315] on button "Submit Quote" at bounding box center [820, 318] width 109 height 30
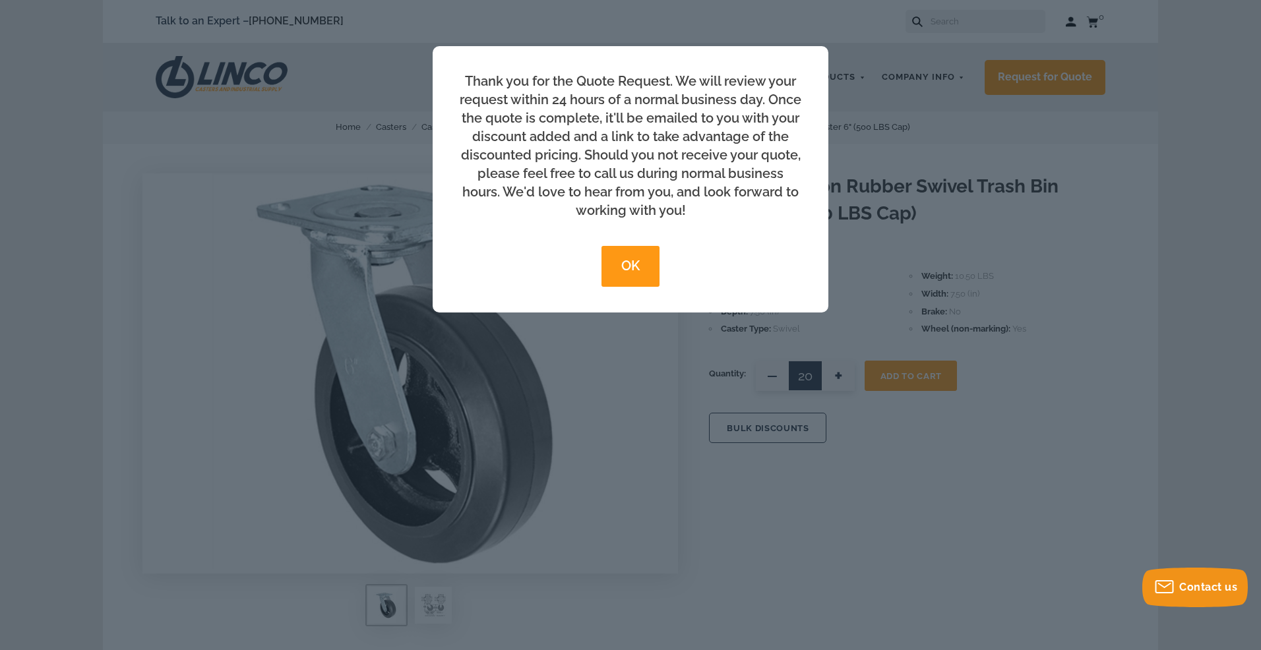
click at [622, 267] on button "OK" at bounding box center [630, 266] width 57 height 41
